Goal: Task Accomplishment & Management: Use online tool/utility

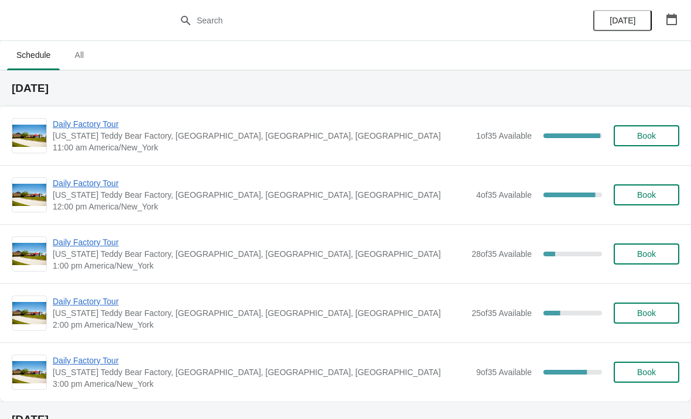
scroll to position [2, 0]
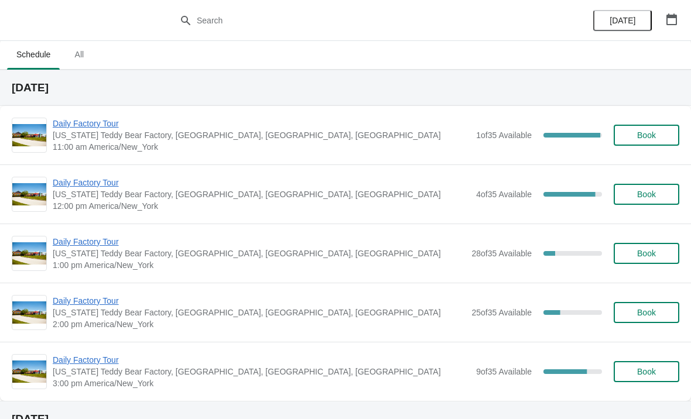
click at [111, 121] on span "Daily Factory Tour" at bounding box center [262, 124] width 418 height 12
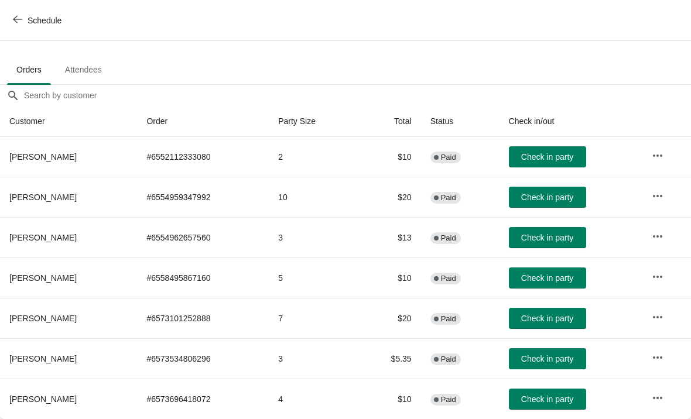
scroll to position [57, 0]
click at [545, 351] on button "Check in party" at bounding box center [547, 359] width 77 height 21
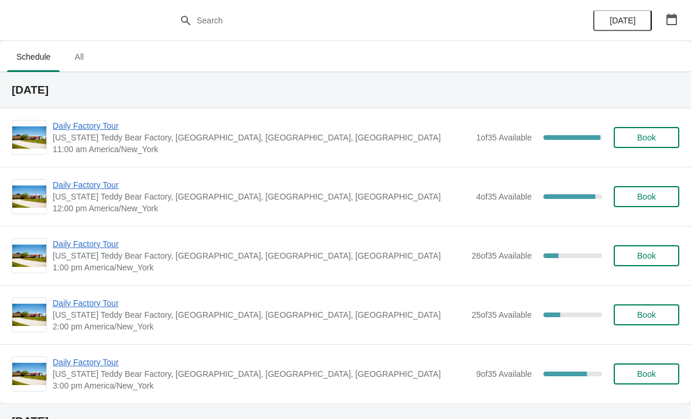
click at [96, 131] on span "Daily Factory Tour" at bounding box center [262, 126] width 418 height 12
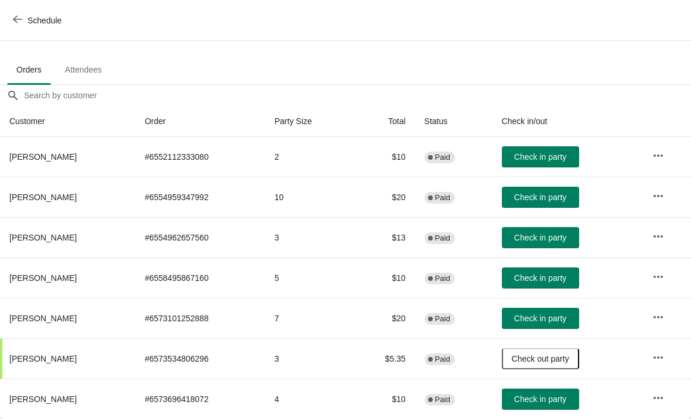
scroll to position [57, 0]
click at [554, 153] on span "Check in party" at bounding box center [540, 156] width 52 height 9
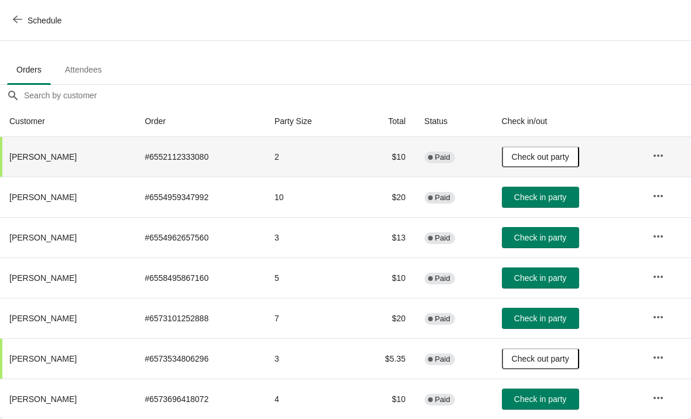
click at [560, 395] on span "Check in party" at bounding box center [540, 399] width 52 height 9
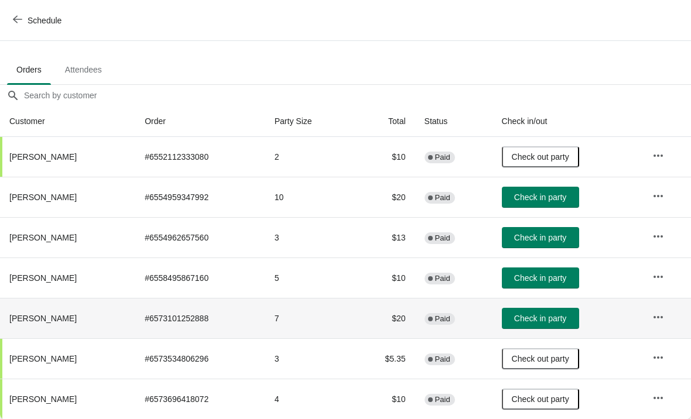
click at [561, 319] on span "Check in party" at bounding box center [540, 318] width 52 height 9
click at [566, 196] on span "Check in party" at bounding box center [540, 197] width 52 height 9
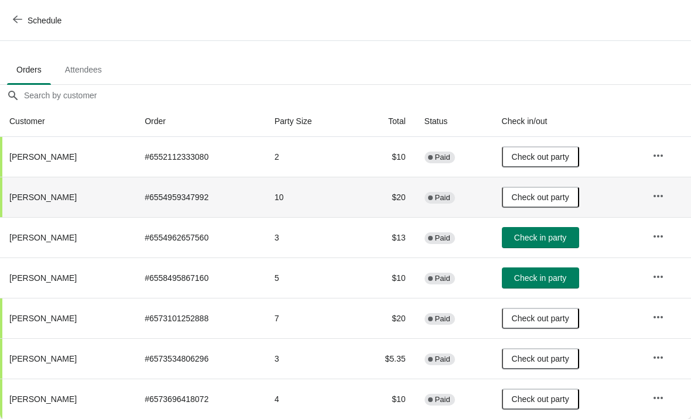
click at [552, 237] on span "Check in party" at bounding box center [540, 237] width 52 height 9
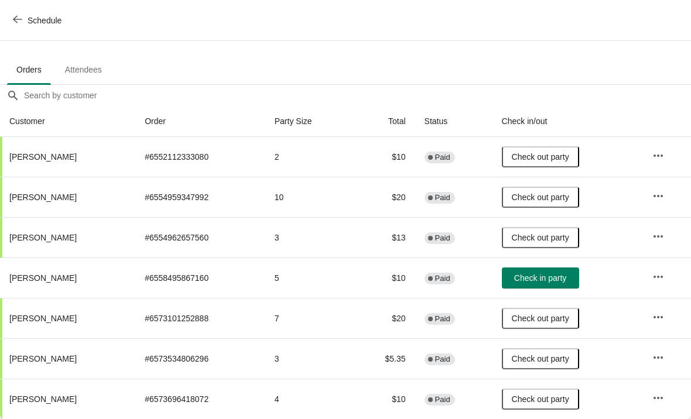
click at [20, 7] on div "Schedule" at bounding box center [345, 20] width 691 height 41
click at [19, 19] on icon "button" at bounding box center [17, 20] width 9 height 8
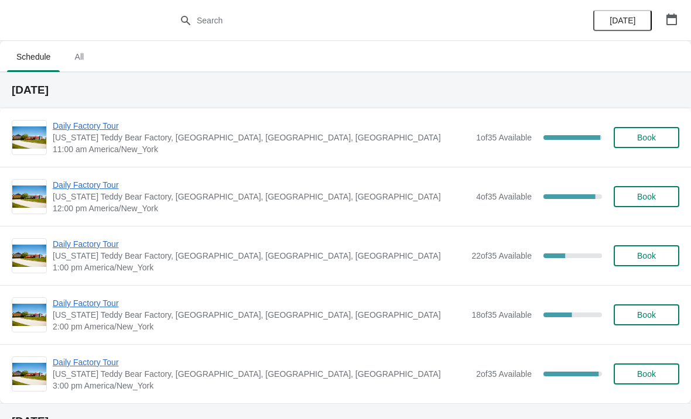
click at [88, 197] on span "[US_STATE] Teddy Bear Factory, [GEOGRAPHIC_DATA], [GEOGRAPHIC_DATA], [GEOGRAPHI…" at bounding box center [262, 197] width 418 height 12
click at [108, 190] on span "Daily Factory Tour" at bounding box center [262, 185] width 418 height 12
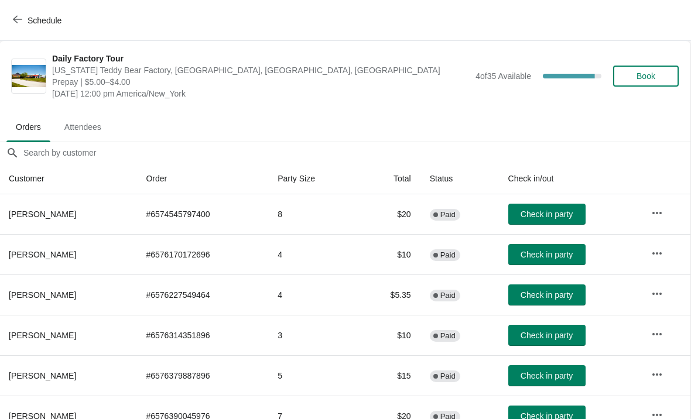
scroll to position [0, 1]
click at [47, 12] on button "Schedule" at bounding box center [38, 20] width 65 height 21
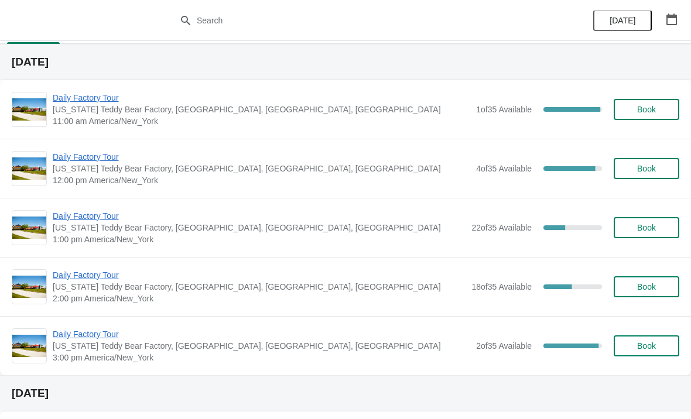
scroll to position [29, 0]
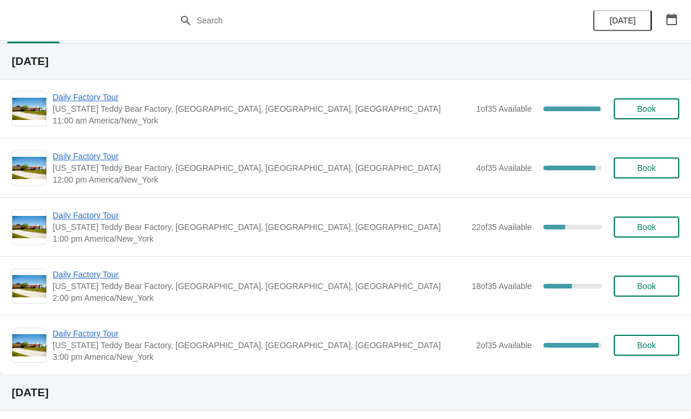
click at [86, 94] on span "Daily Factory Tour" at bounding box center [262, 97] width 418 height 12
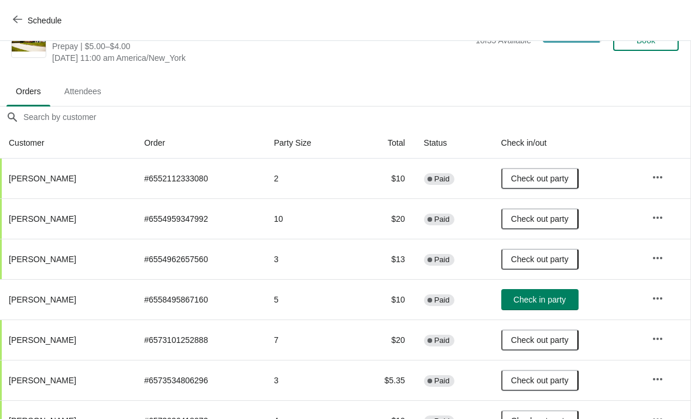
scroll to position [37, 1]
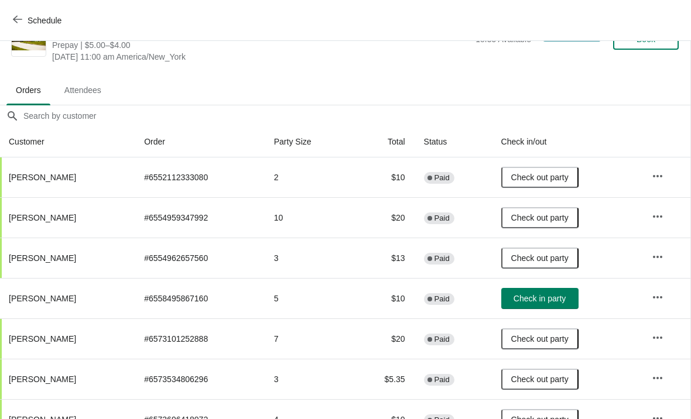
click at [554, 299] on span "Check in party" at bounding box center [540, 298] width 52 height 9
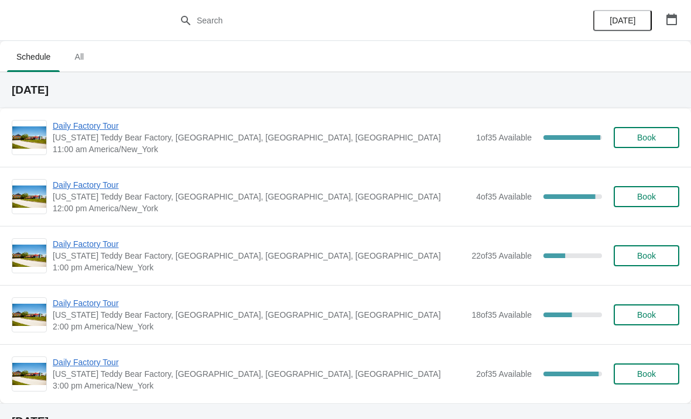
click at [114, 179] on span "Daily Factory Tour" at bounding box center [262, 185] width 418 height 12
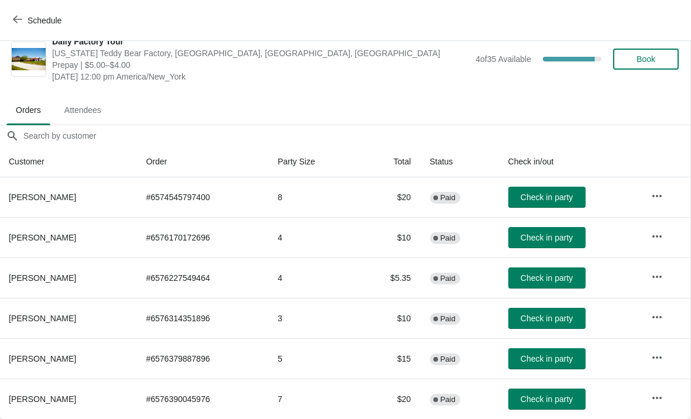
scroll to position [17, 1]
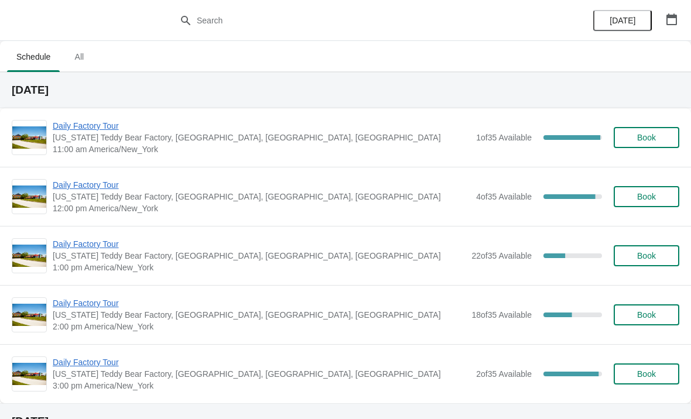
click at [97, 114] on div "Daily Factory Tour Vermont Teddy Bear Factory, Shelburne Road, Shelburne, VT, U…" at bounding box center [345, 137] width 691 height 59
click at [94, 177] on div "Daily Factory Tour Vermont Teddy Bear Factory, Shelburne Road, Shelburne, VT, U…" at bounding box center [345, 196] width 691 height 59
click at [101, 185] on span "Daily Factory Tour" at bounding box center [262, 185] width 418 height 12
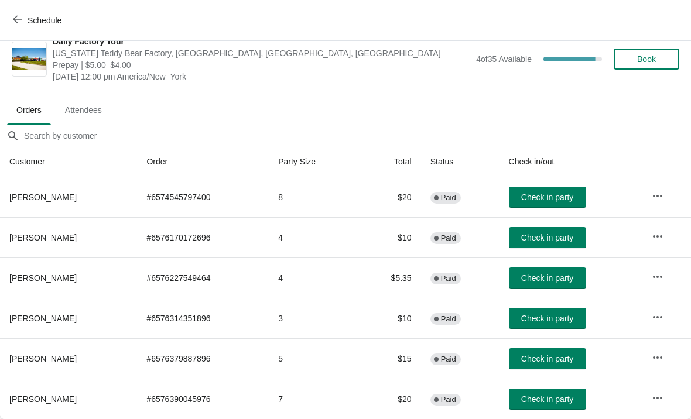
scroll to position [17, 0]
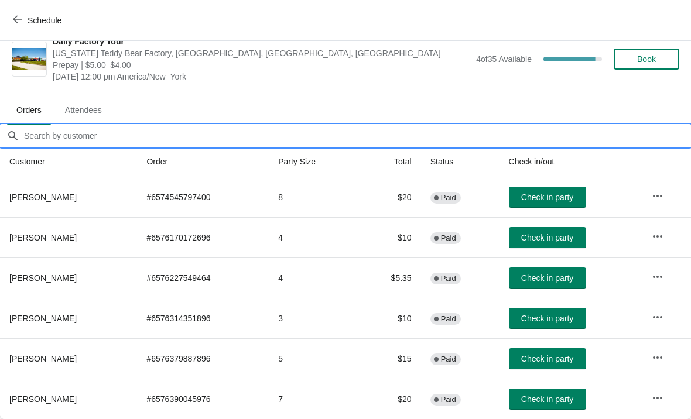
click at [45, 138] on input "Orders filter search" at bounding box center [357, 135] width 668 height 21
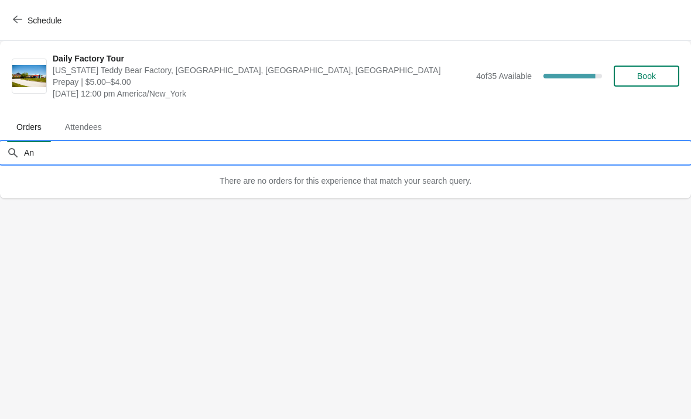
scroll to position [0, 0]
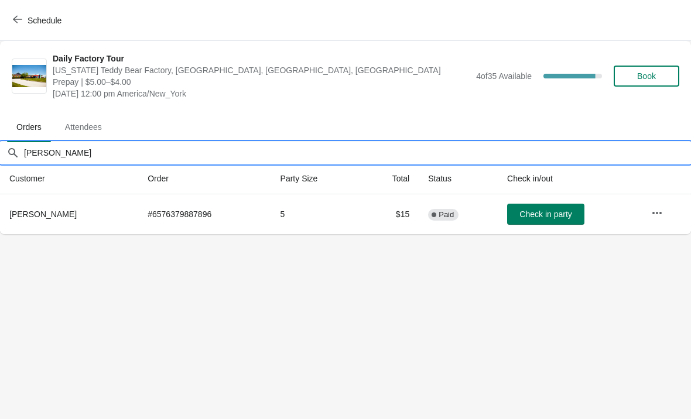
click at [548, 215] on span "Check in party" at bounding box center [546, 214] width 52 height 9
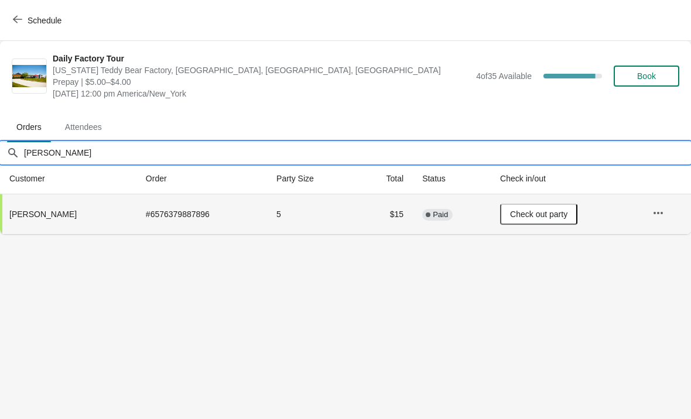
click at [77, 145] on input "Ann" at bounding box center [357, 152] width 668 height 21
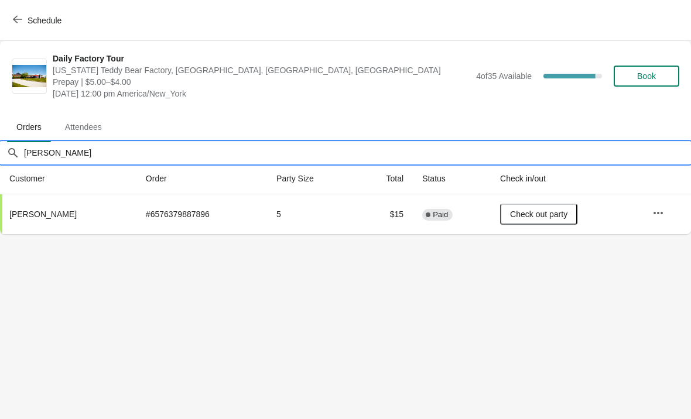
click at [278, 148] on input "Ann" at bounding box center [357, 152] width 668 height 21
type input "A"
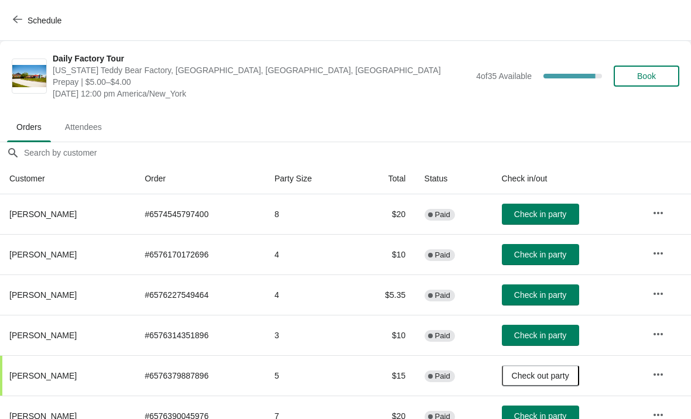
scroll to position [12, 0]
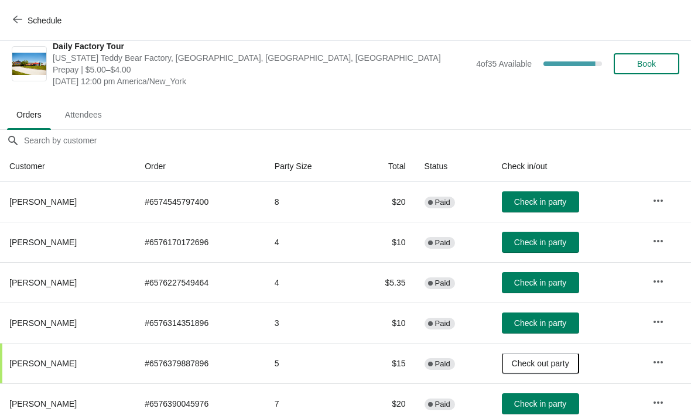
click at [25, 6] on div "Schedule" at bounding box center [345, 20] width 691 height 41
click at [20, 23] on icon "button" at bounding box center [17, 19] width 9 height 9
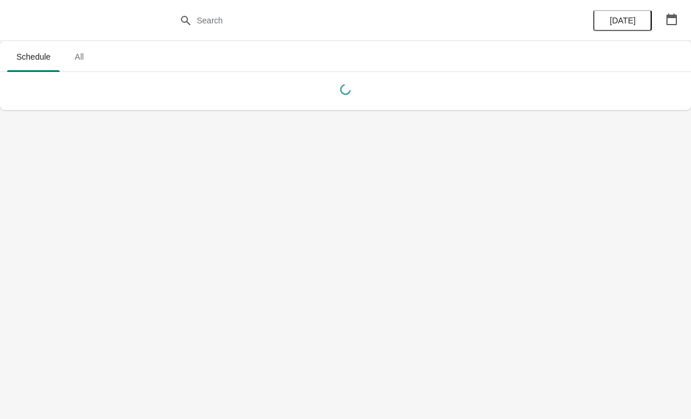
scroll to position [0, 0]
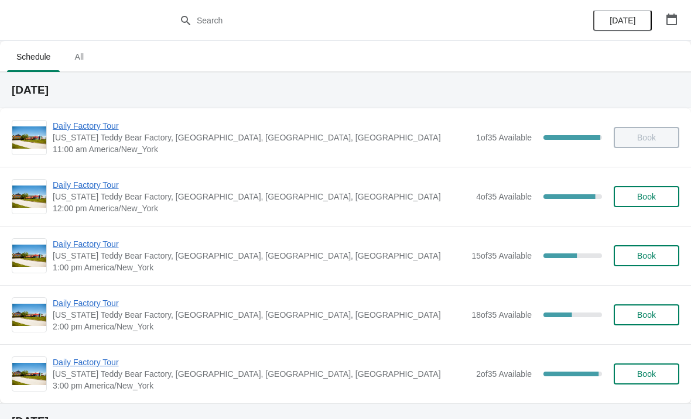
click at [93, 189] on span "Daily Factory Tour" at bounding box center [262, 185] width 418 height 12
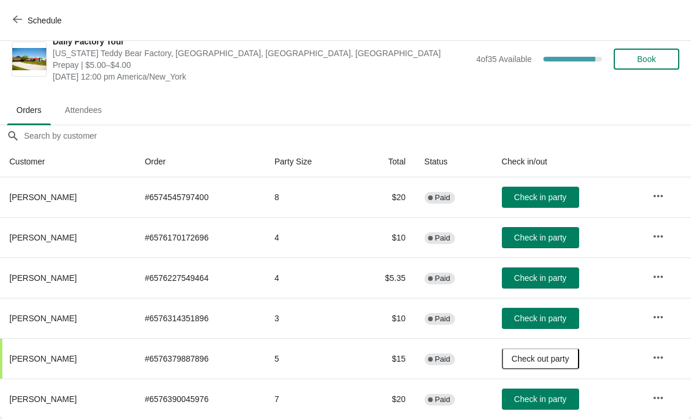
scroll to position [17, 0]
click at [554, 316] on span "Check in party" at bounding box center [540, 318] width 52 height 9
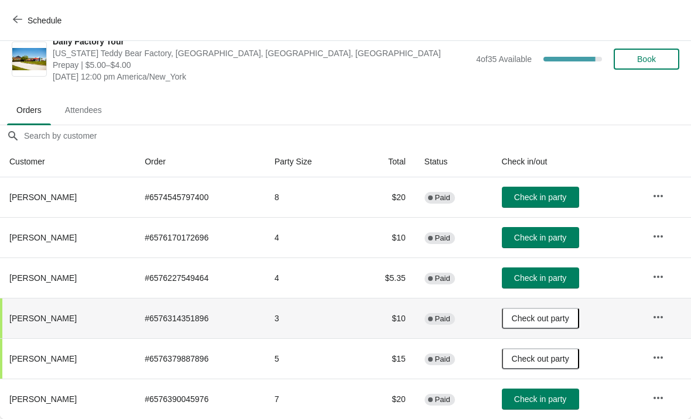
click at [555, 241] on span "Check in party" at bounding box center [540, 237] width 52 height 9
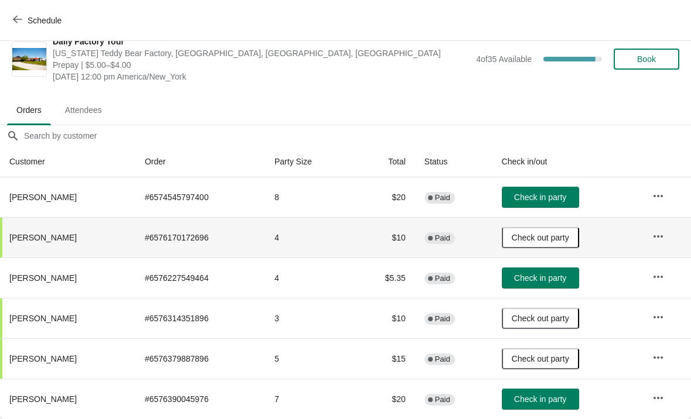
click at [554, 207] on button "Check in party" at bounding box center [540, 197] width 77 height 21
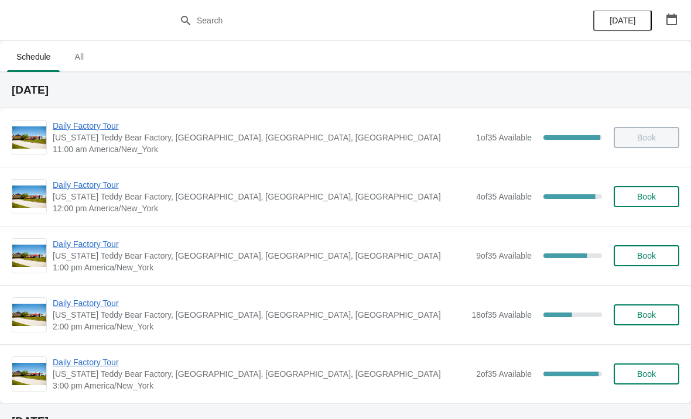
click at [95, 187] on span "Daily Factory Tour" at bounding box center [262, 185] width 418 height 12
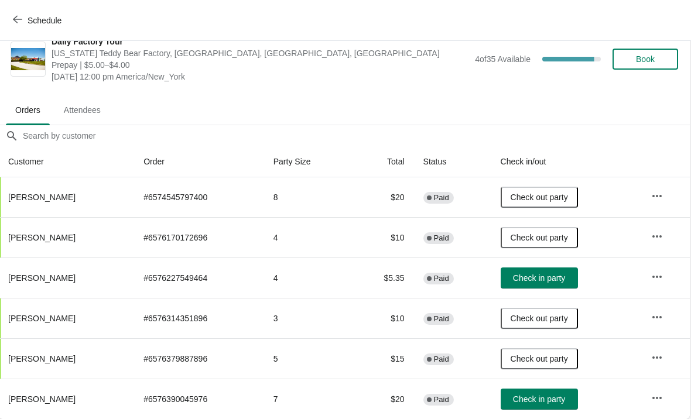
scroll to position [17, 1]
click at [565, 405] on button "Check in party" at bounding box center [539, 399] width 77 height 21
